Goal: Information Seeking & Learning: Learn about a topic

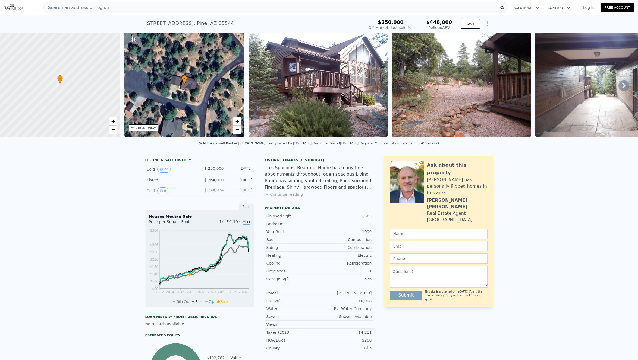
click at [624, 85] on icon at bounding box center [623, 85] width 3 height 5
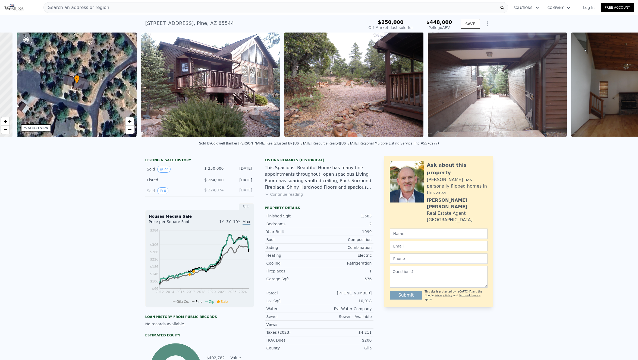
scroll to position [0, 126]
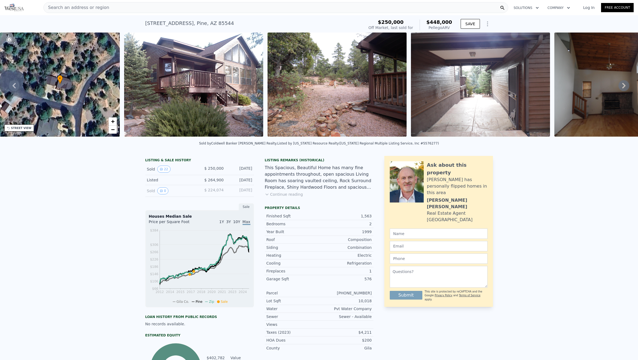
click at [624, 85] on div "• + − • + − STREET VIEW Loading... SATELLITE VIEW" at bounding box center [319, 86] width 638 height 106
click at [623, 87] on icon at bounding box center [623, 85] width 3 height 5
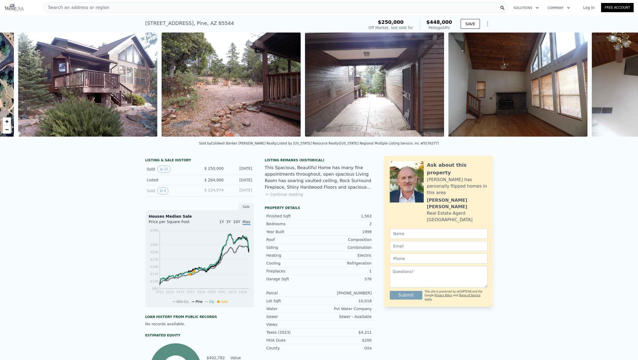
scroll to position [0, 248]
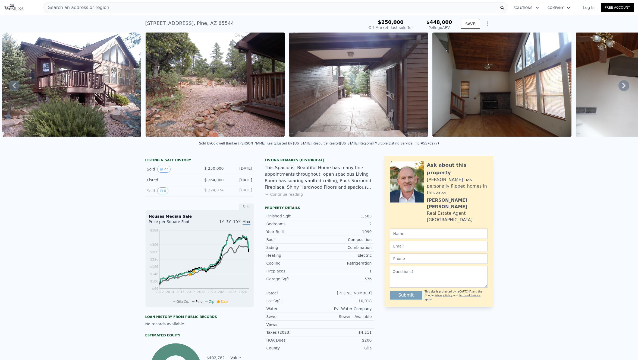
click at [623, 87] on icon at bounding box center [623, 85] width 3 height 5
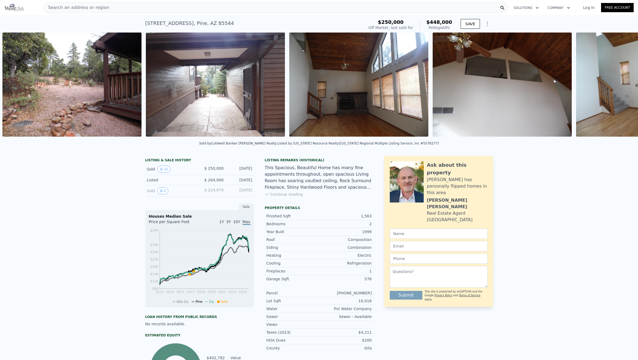
scroll to position [0, 392]
click at [622, 87] on icon at bounding box center [623, 85] width 3 height 5
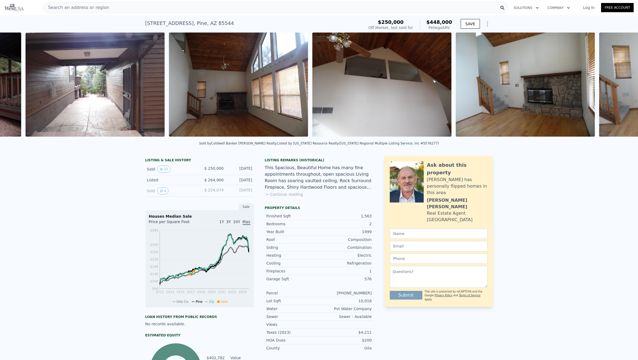
scroll to position [0, 535]
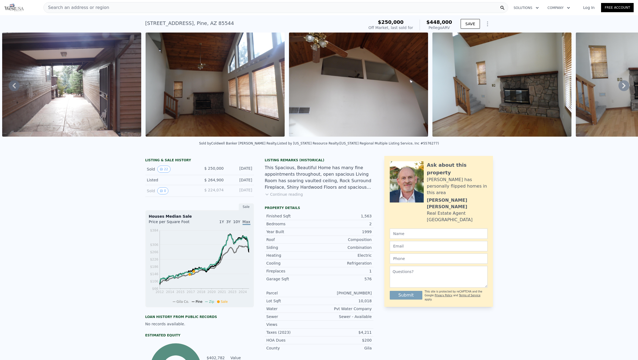
click at [622, 87] on icon at bounding box center [623, 85] width 3 height 5
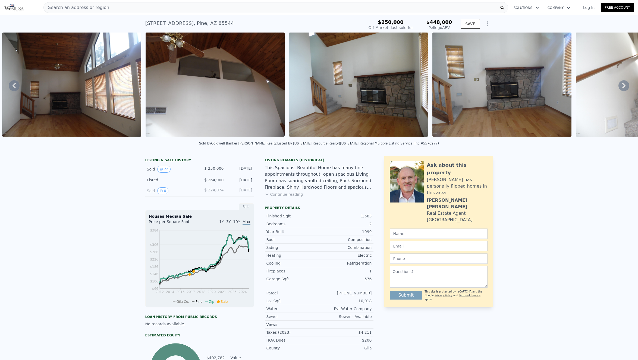
click at [622, 87] on icon at bounding box center [623, 85] width 3 height 5
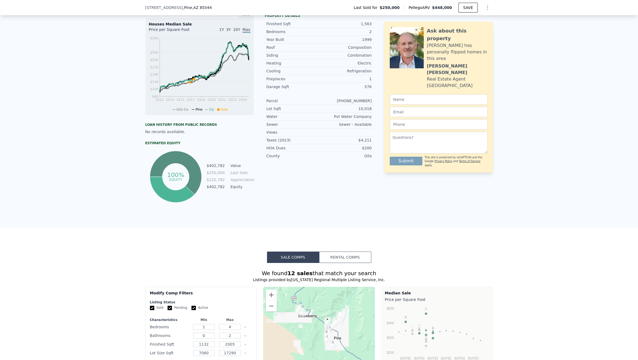
scroll to position [195, 0]
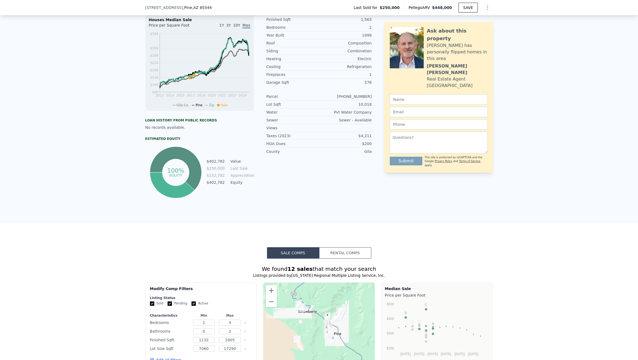
click at [349, 254] on button "Rental Comps" at bounding box center [345, 253] width 52 height 11
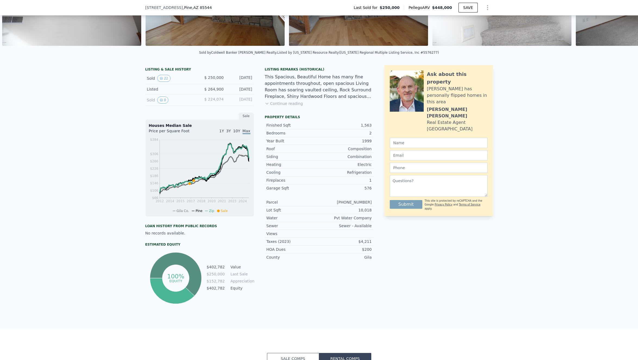
scroll to position [0, 0]
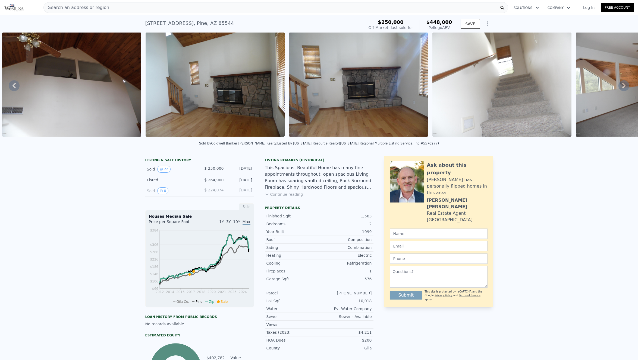
click at [622, 86] on icon at bounding box center [623, 85] width 11 height 11
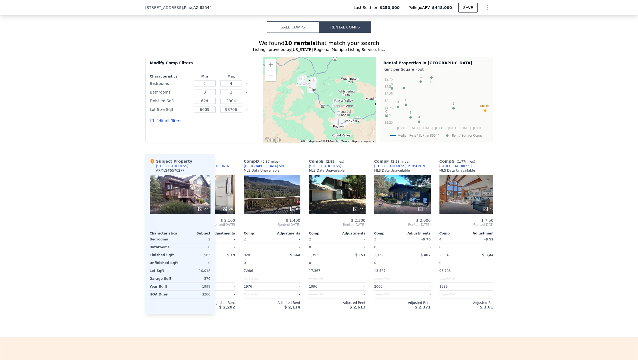
scroll to position [0, 172]
click at [298, 26] on button "Sale Comps" at bounding box center [293, 26] width 52 height 11
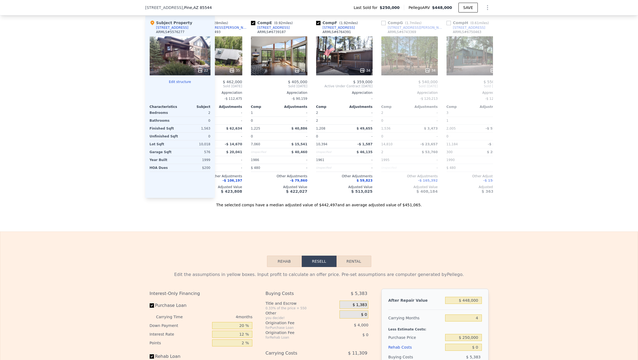
scroll to position [560, 0]
